Goal: Find specific page/section: Find specific page/section

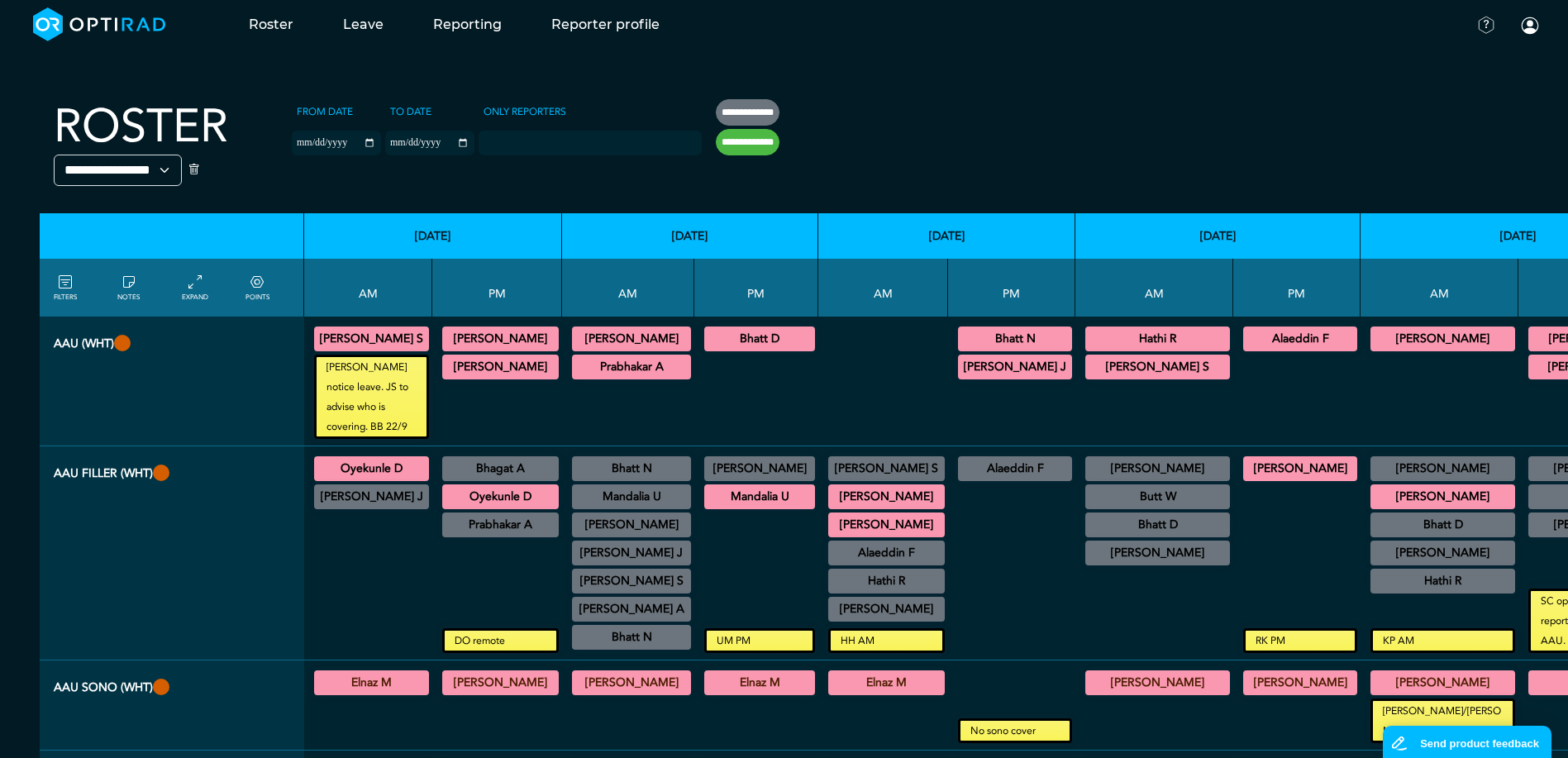
click at [739, 394] on div at bounding box center [756, 397] width 111 height 84
click at [414, 467] on summary "Oyekunle D" at bounding box center [371, 468] width 110 height 20
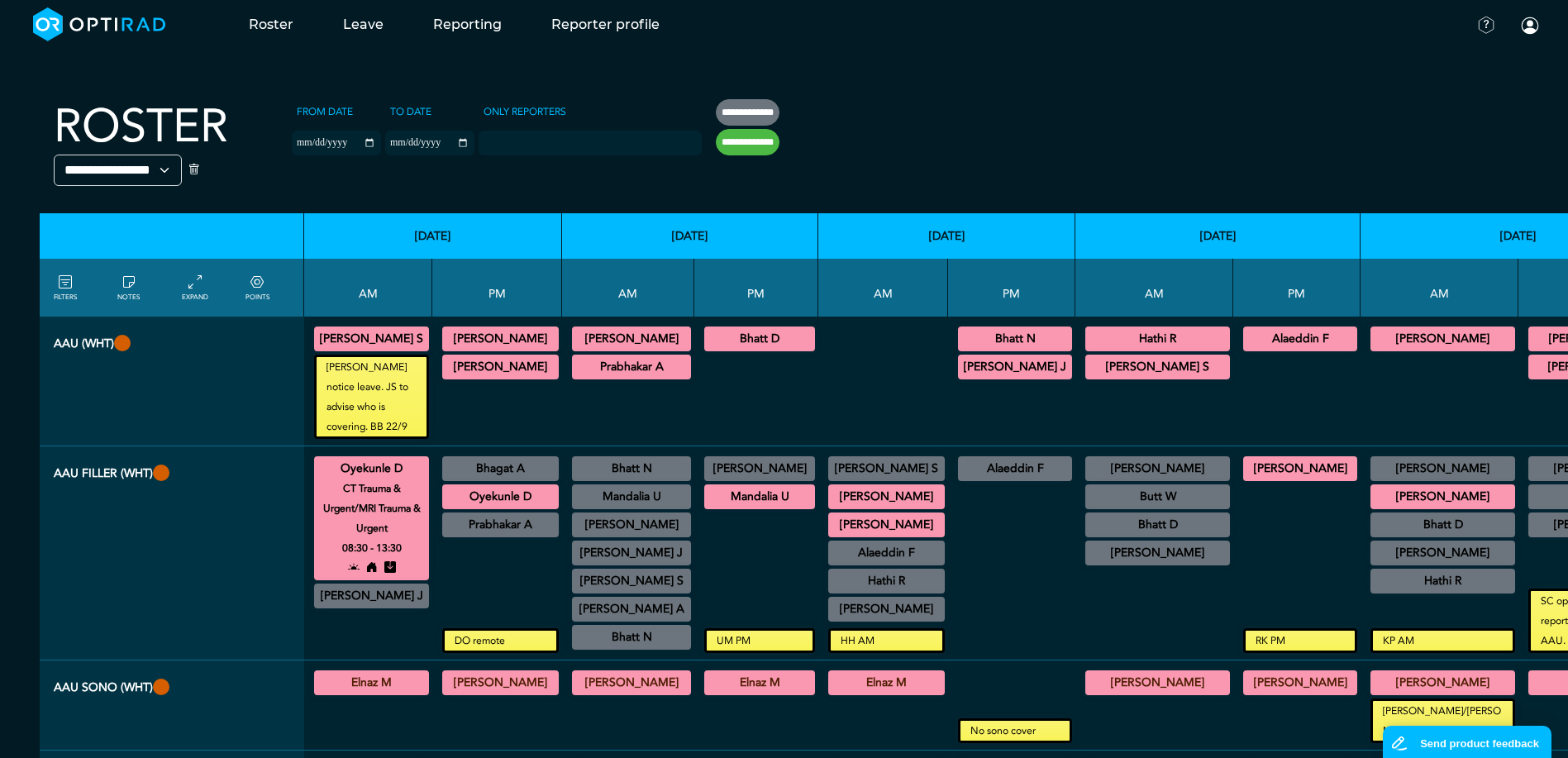
click at [407, 467] on summary "Oyekunle D" at bounding box center [371, 468] width 110 height 20
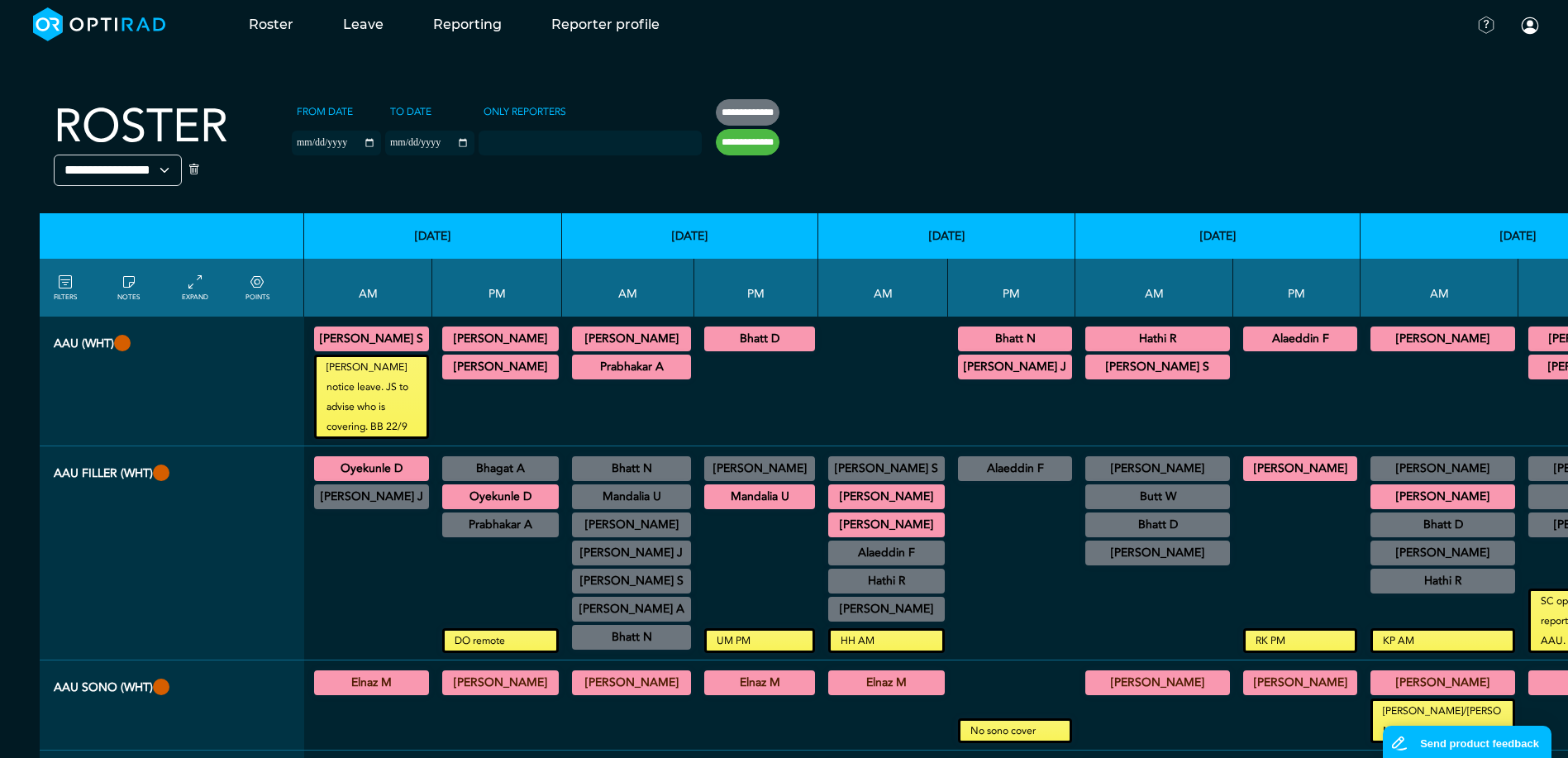
click at [411, 469] on summary "Oyekunle D" at bounding box center [371, 468] width 110 height 20
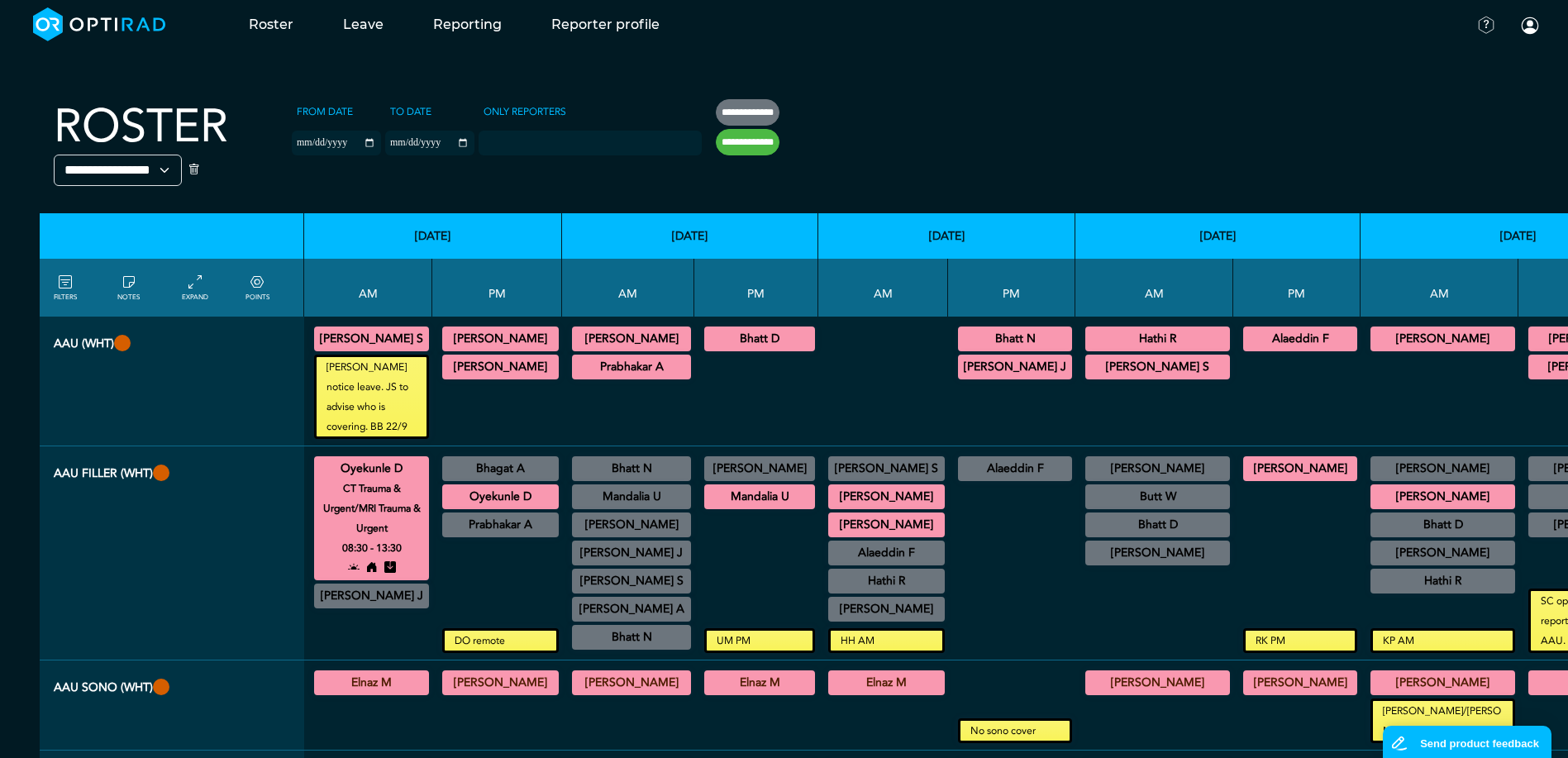
click at [400, 467] on summary "Oyekunle D" at bounding box center [371, 468] width 110 height 20
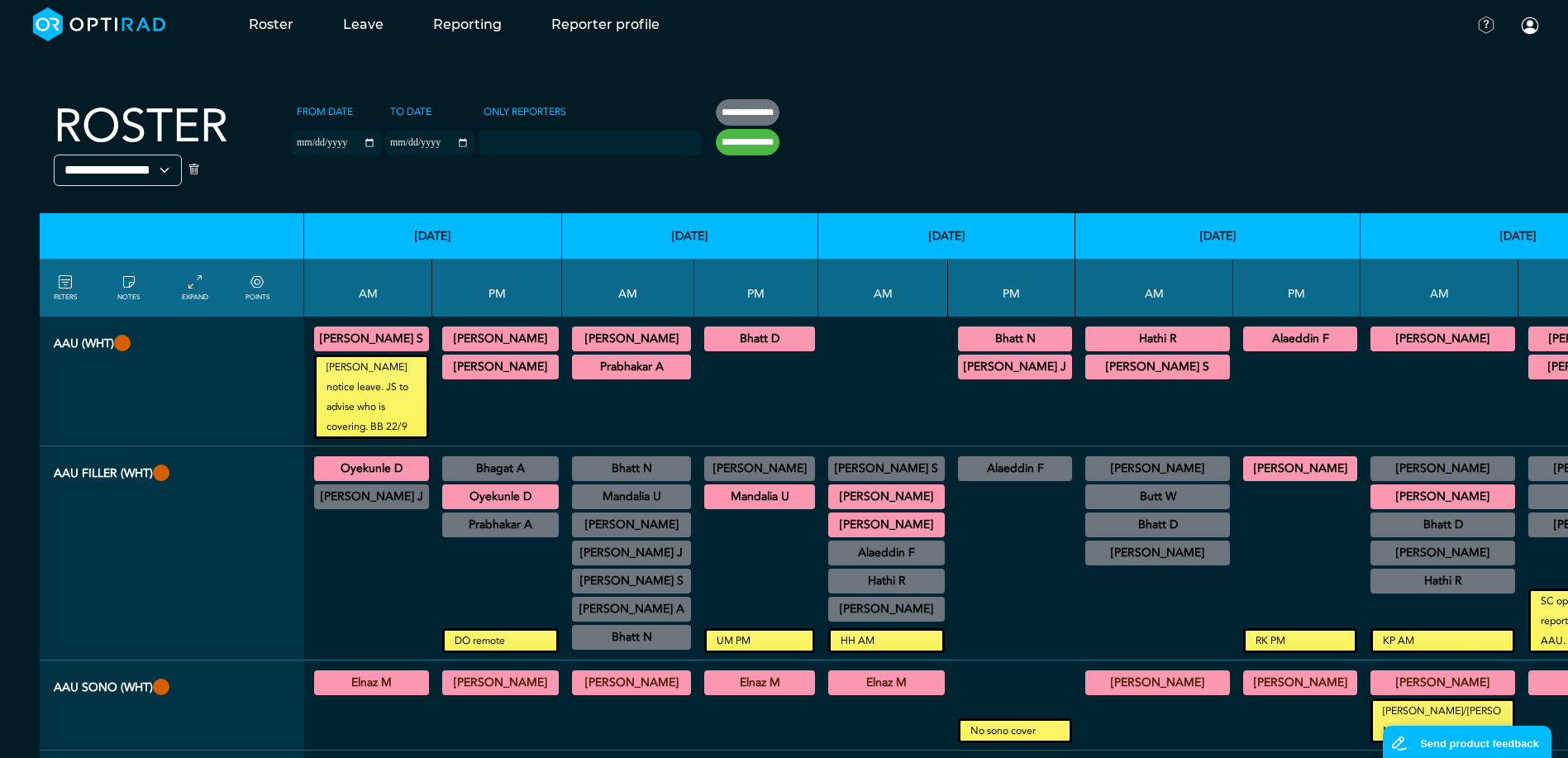
click at [439, 598] on div at bounding box center [497, 585] width 116 height 88
click at [384, 546] on div at bounding box center [368, 582] width 115 height 140
click at [350, 463] on summary "Oyekunle D" at bounding box center [371, 468] width 110 height 20
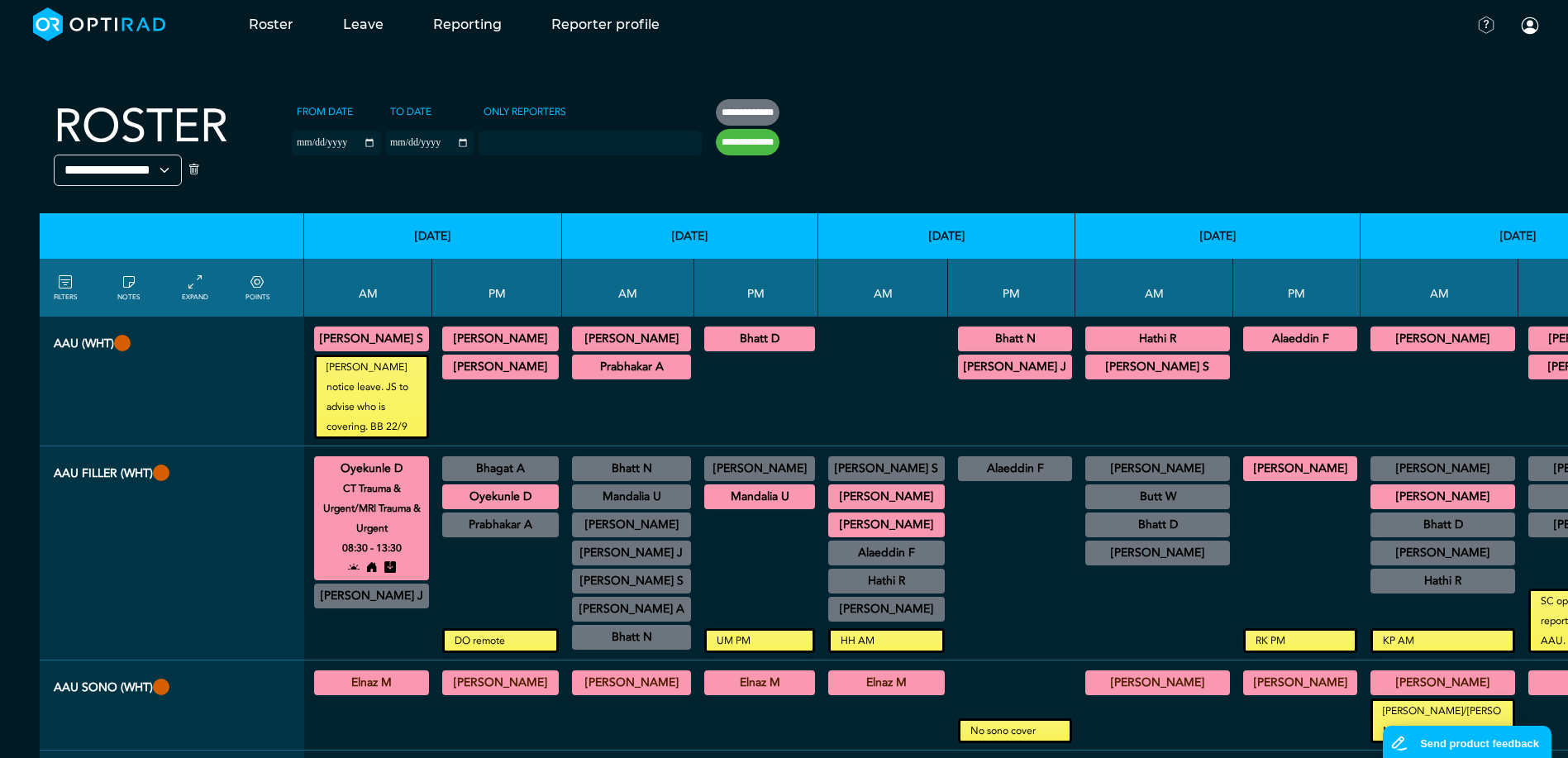
click at [359, 467] on summary "Oyekunle D" at bounding box center [371, 468] width 110 height 20
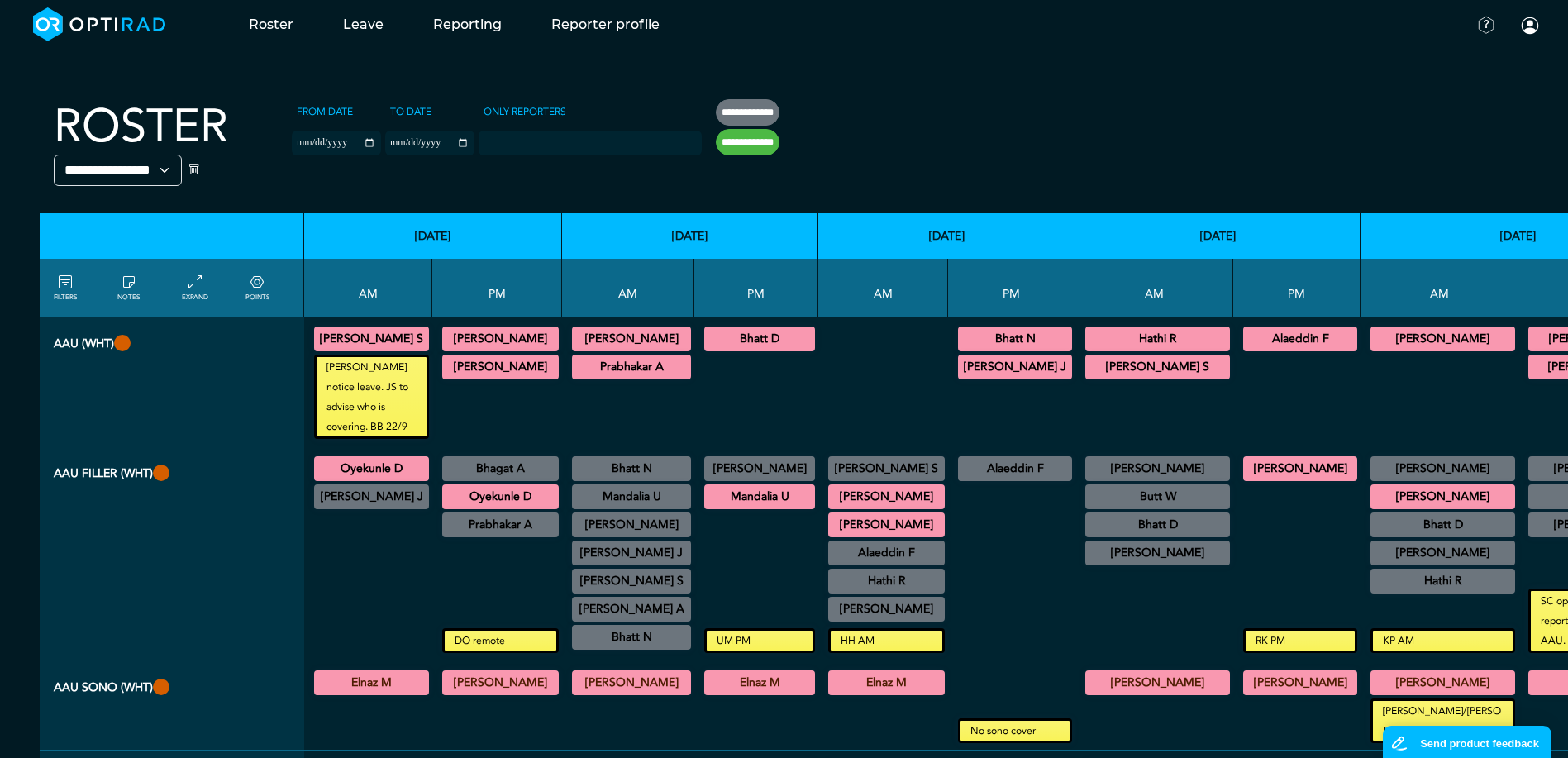
click at [405, 542] on div at bounding box center [368, 582] width 115 height 140
